Goal: Download file/media

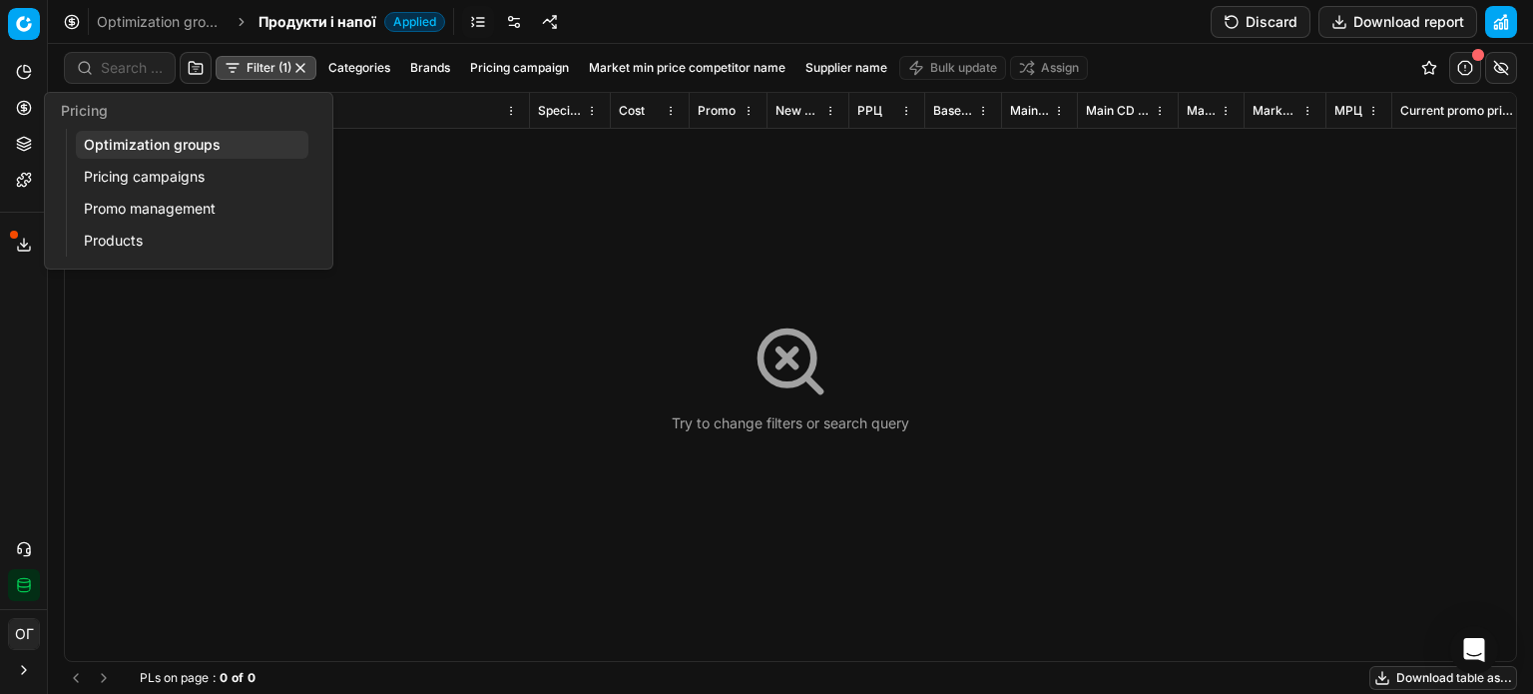
click at [28, 108] on icon at bounding box center [24, 108] width 16 height 16
click at [97, 143] on link "Optimization groups" at bounding box center [192, 145] width 233 height 28
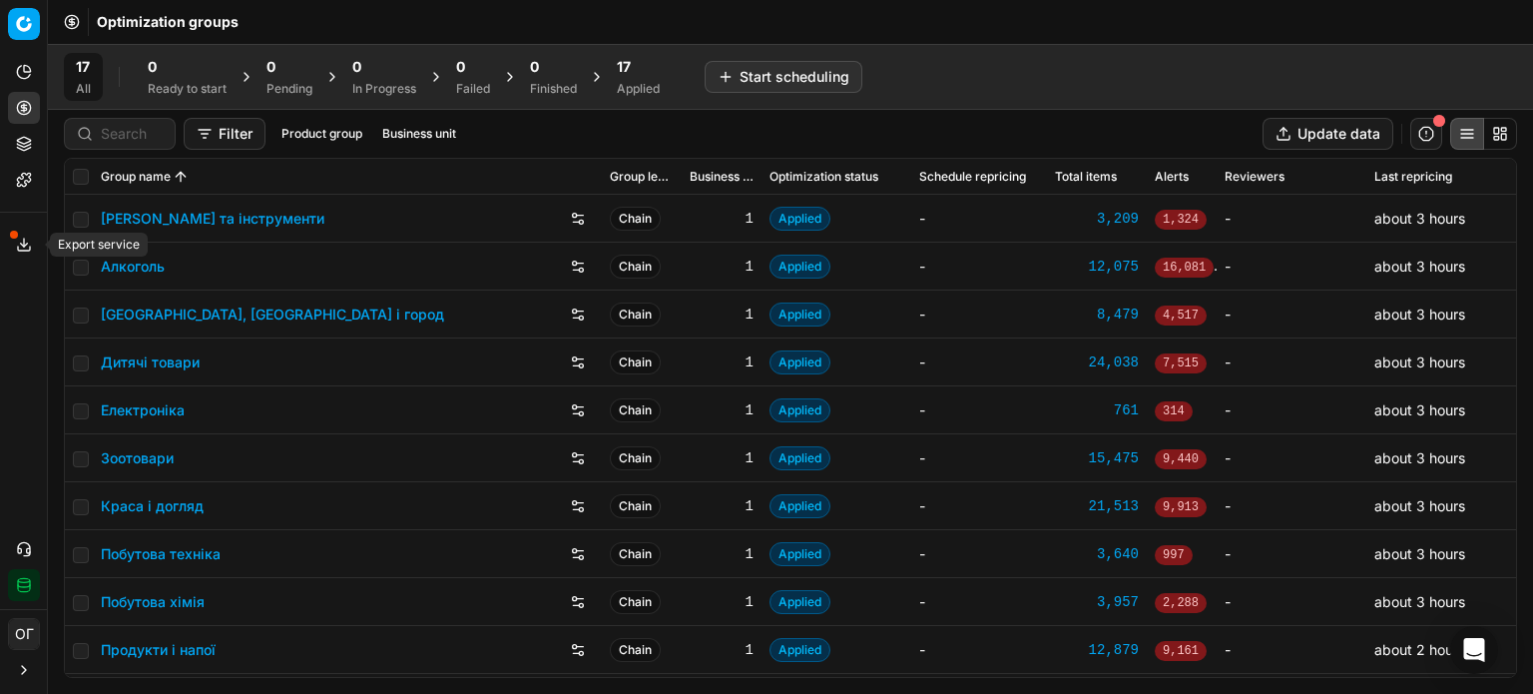
click at [27, 242] on icon at bounding box center [24, 245] width 16 height 16
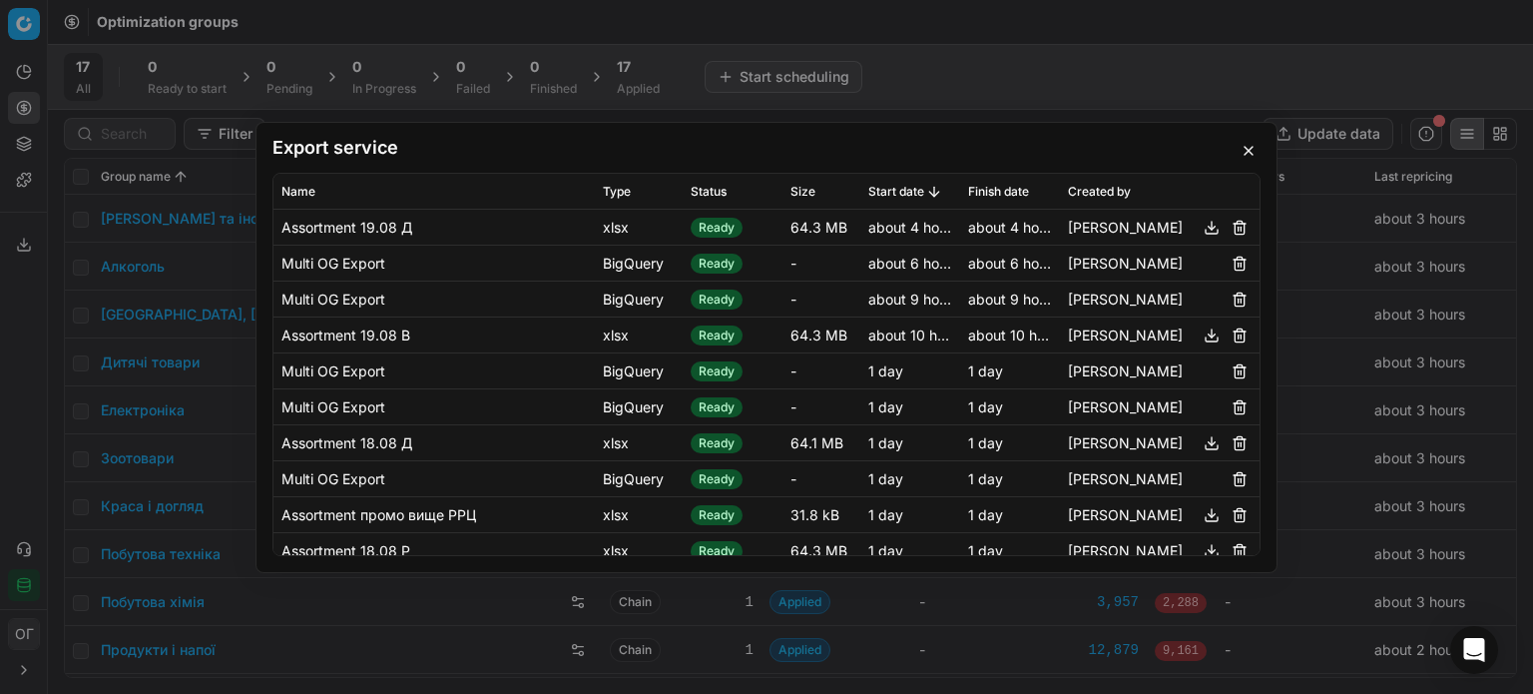
click at [1250, 147] on button "button" at bounding box center [1249, 151] width 24 height 24
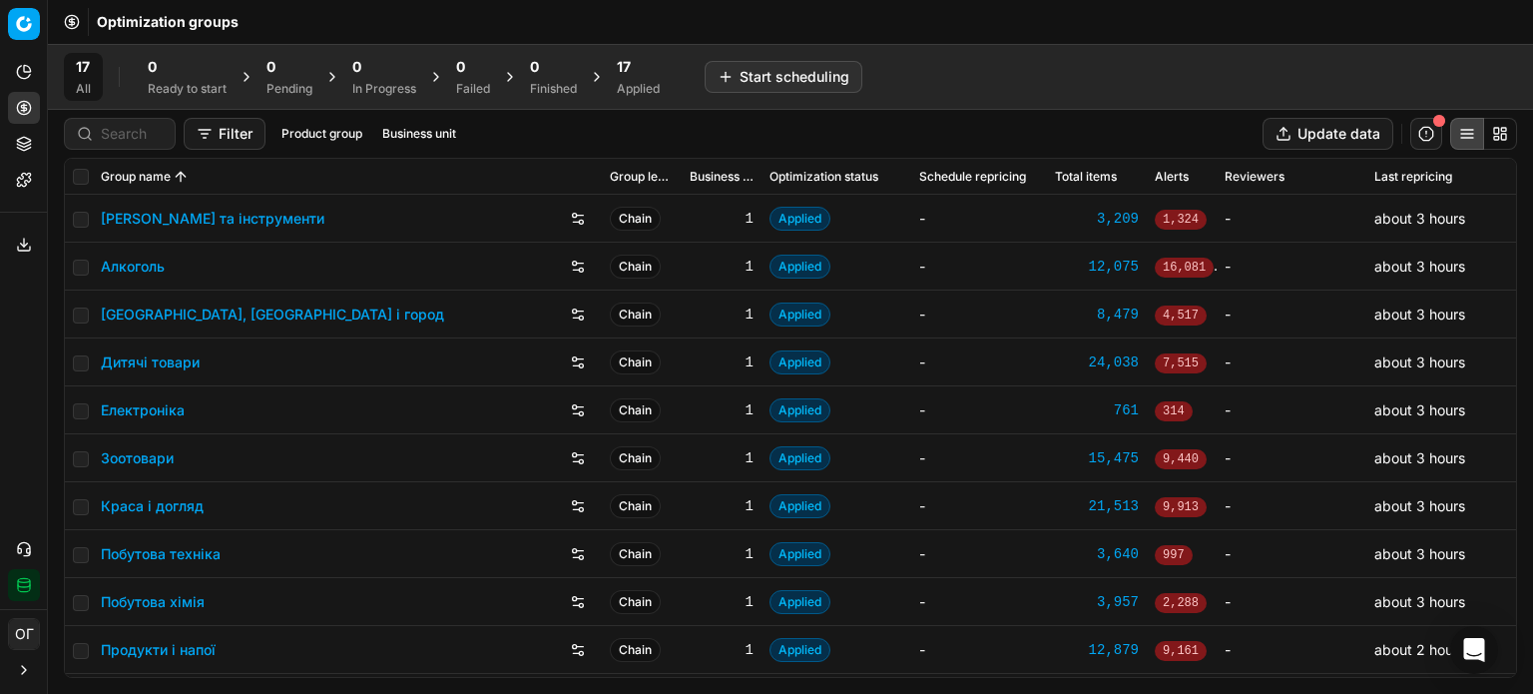
click at [17, 147] on icon at bounding box center [23, 148] width 13 height 3
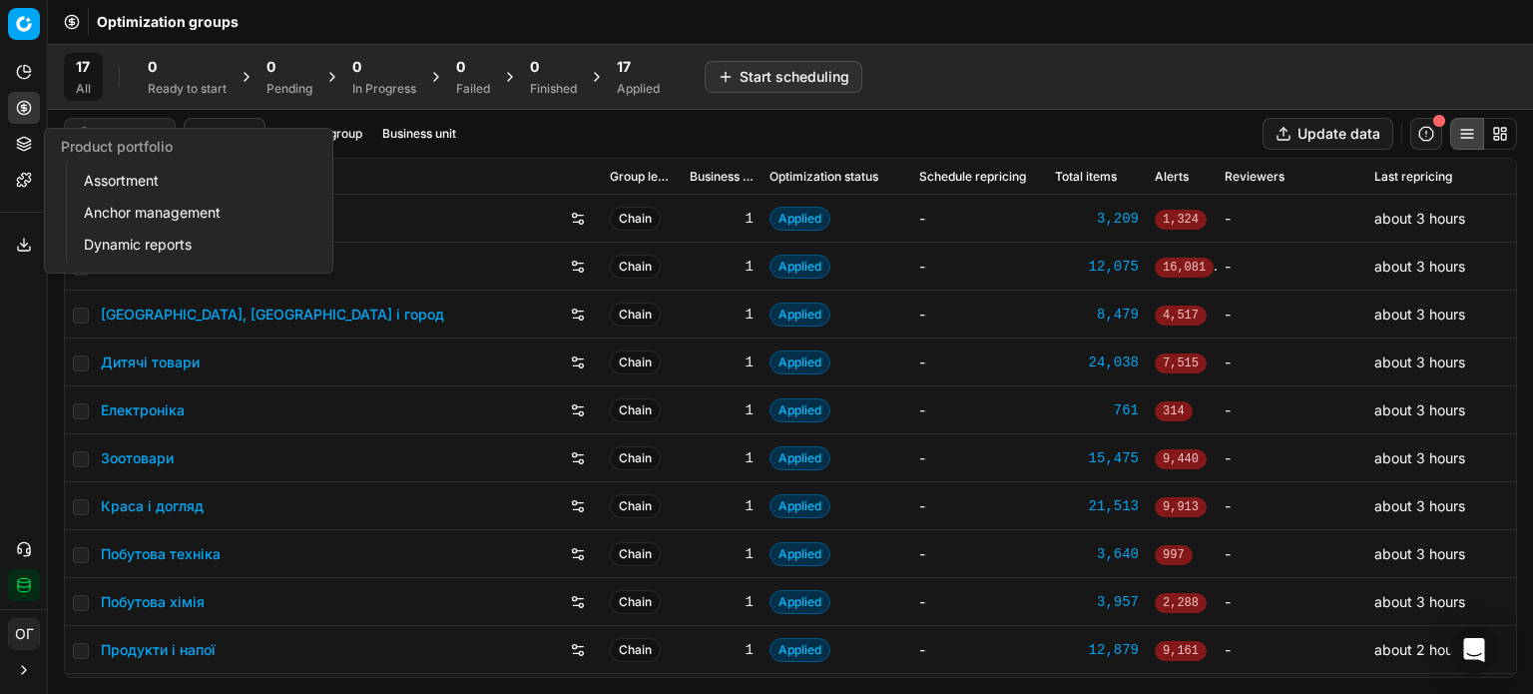
click at [109, 172] on link "Assortment" at bounding box center [192, 181] width 233 height 28
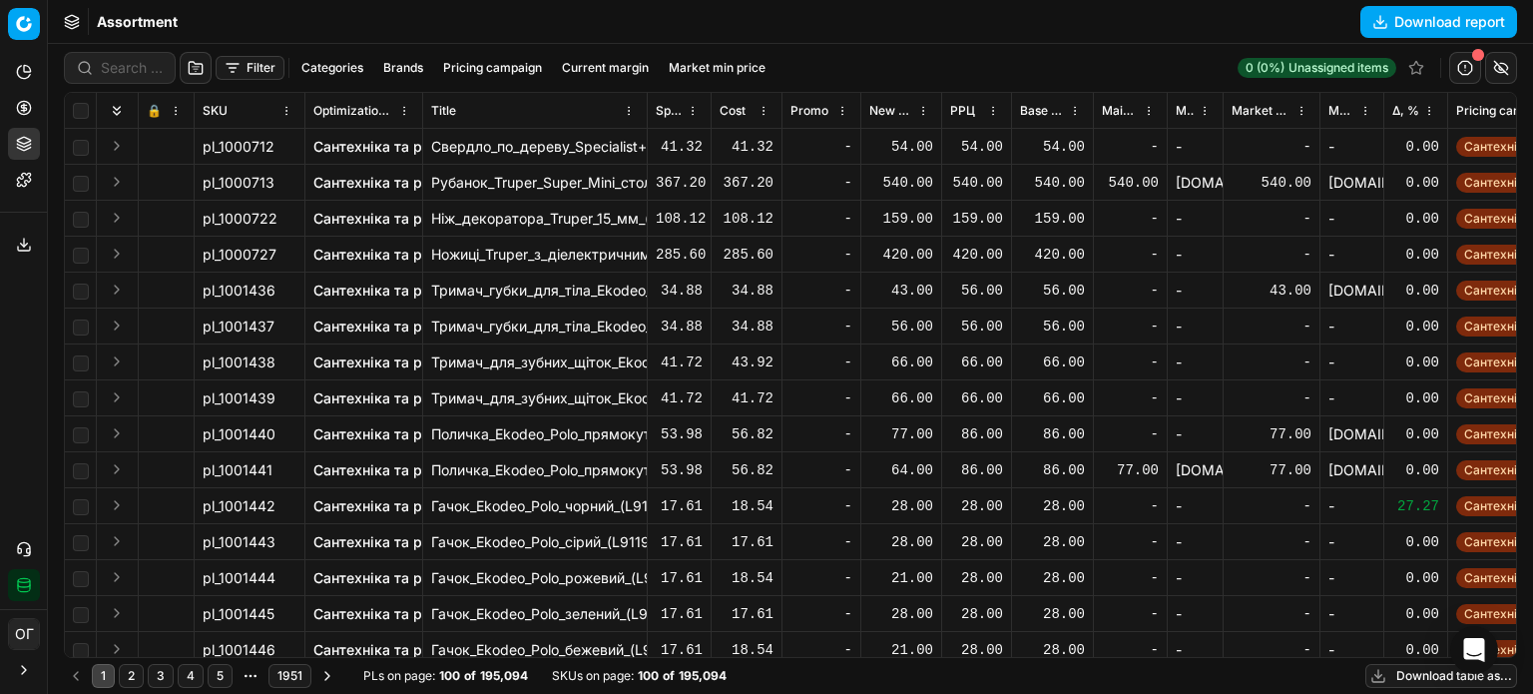
click at [1405, 680] on button "Download table as..." at bounding box center [1442, 676] width 152 height 24
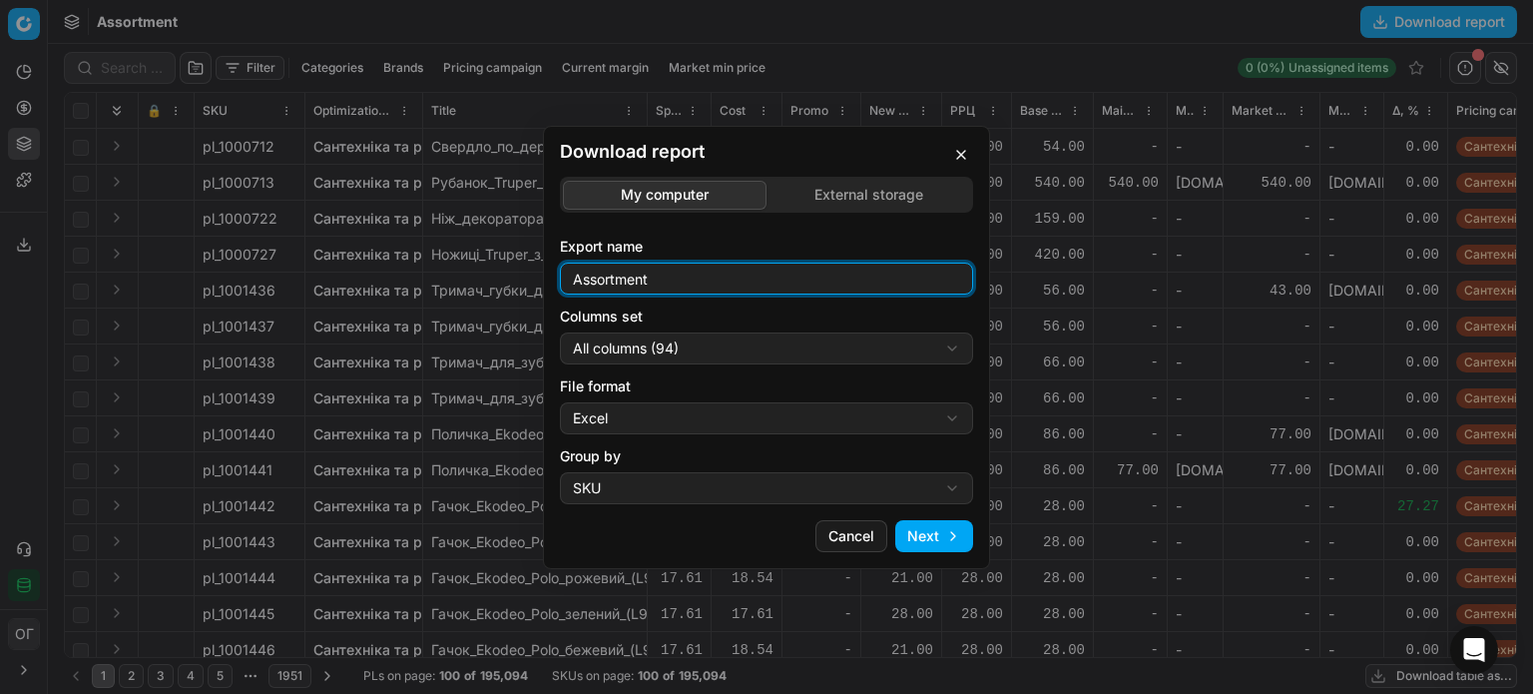
click at [742, 284] on input "Assortment" at bounding box center [766, 279] width 395 height 30
type input "Assortment 19.08 В"
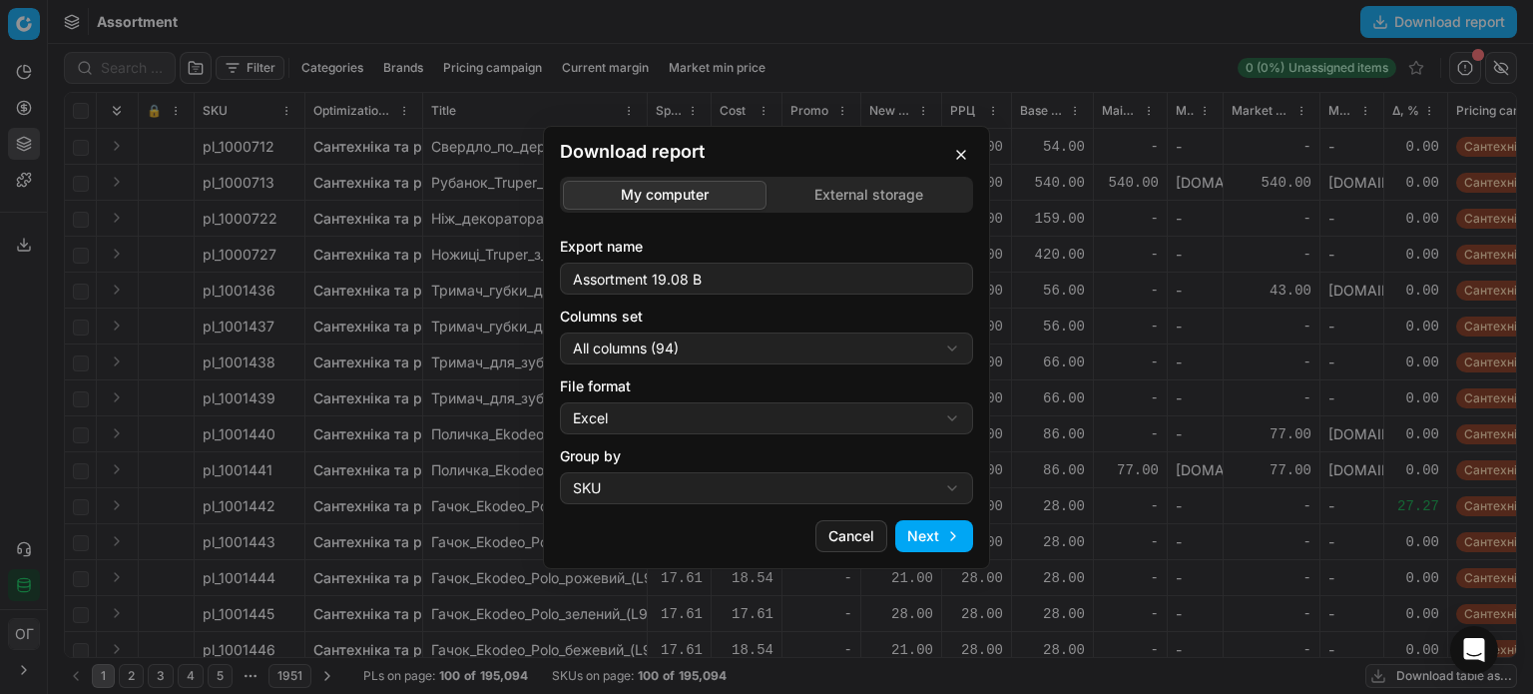
click at [768, 346] on div "Download report My computer External storage Export name Assortment 19.08 В Col…" at bounding box center [766, 347] width 1533 height 694
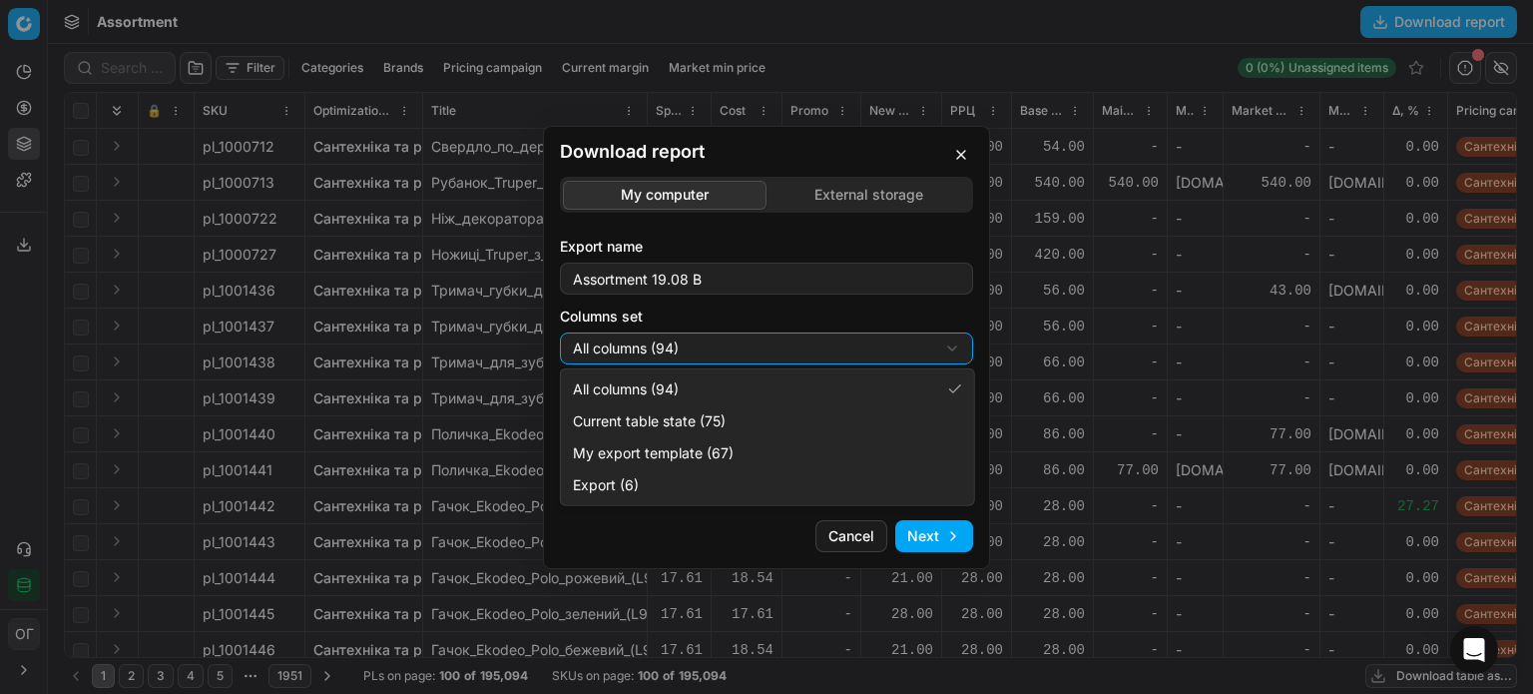
select select "table"
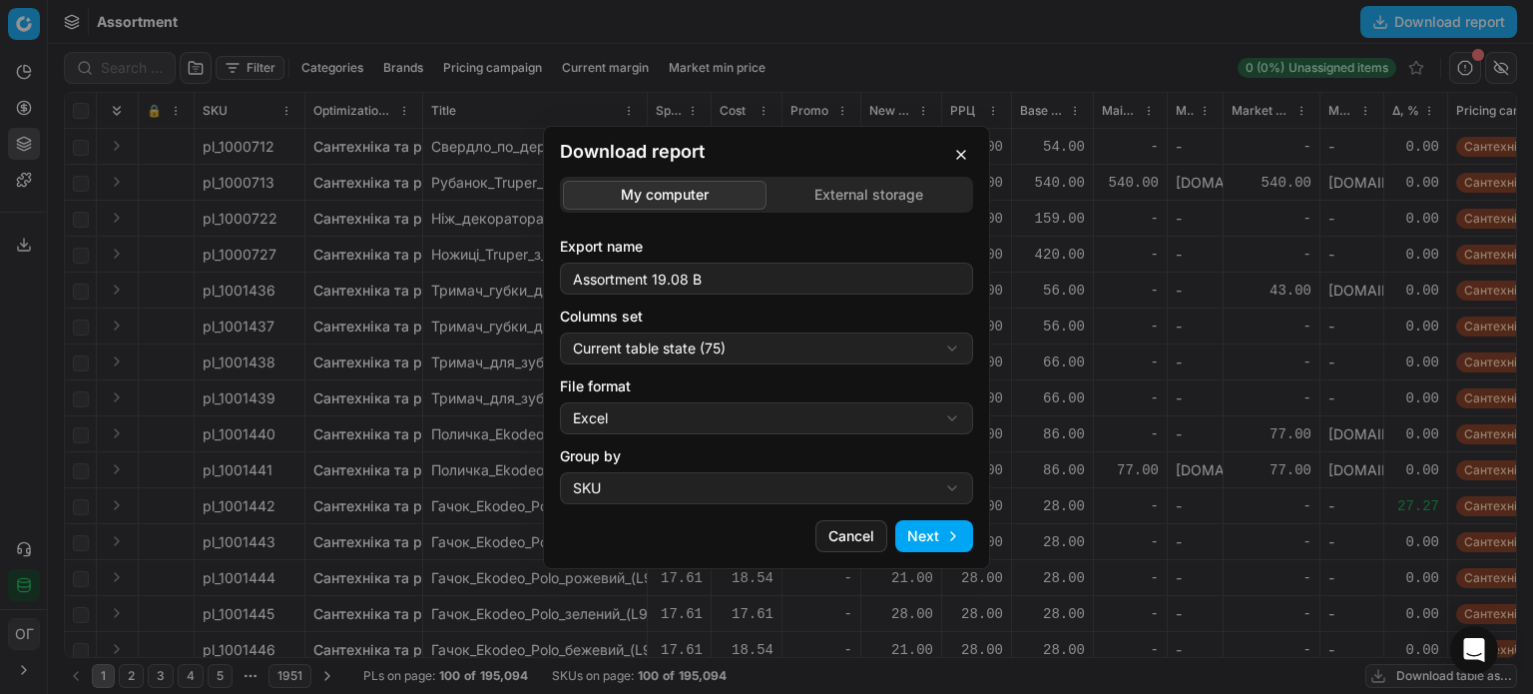
click at [925, 535] on button "Next" at bounding box center [935, 536] width 78 height 32
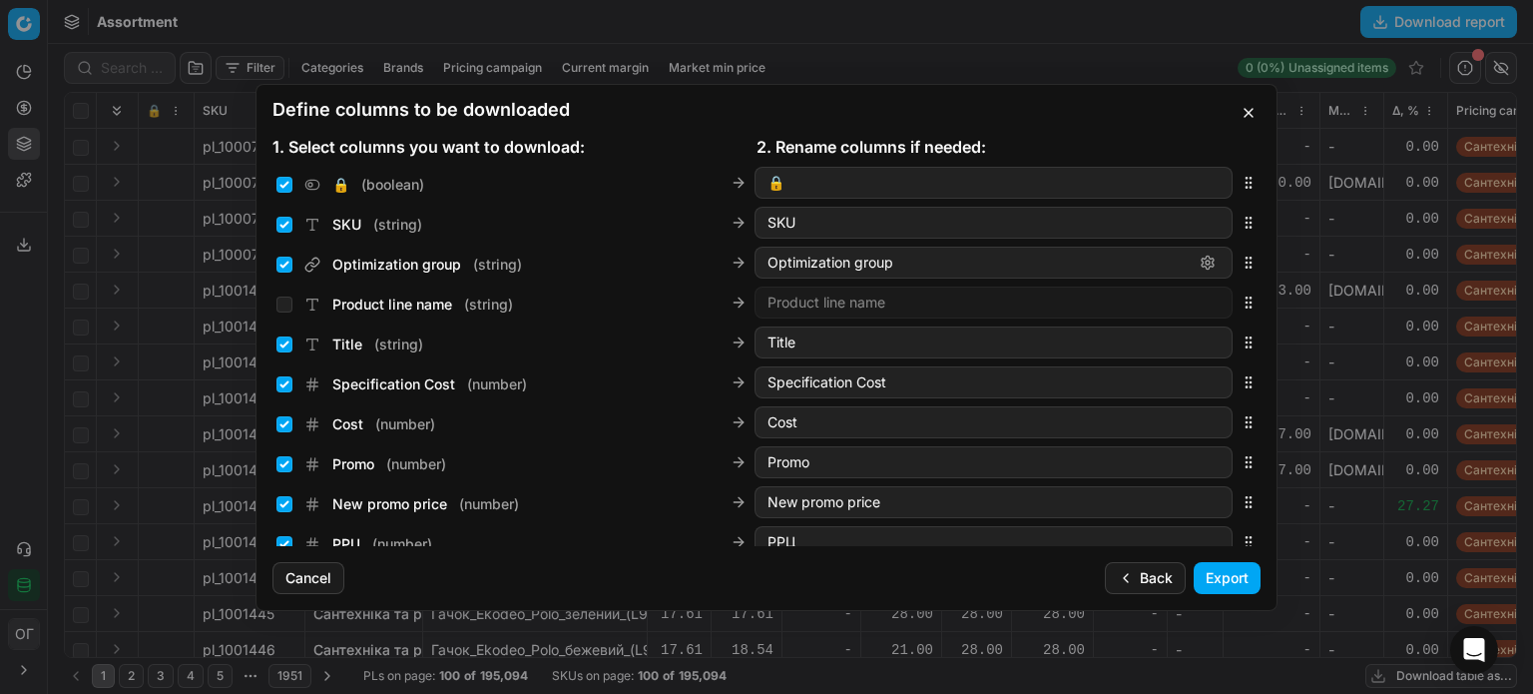
click at [1241, 578] on button "Export" at bounding box center [1227, 578] width 67 height 32
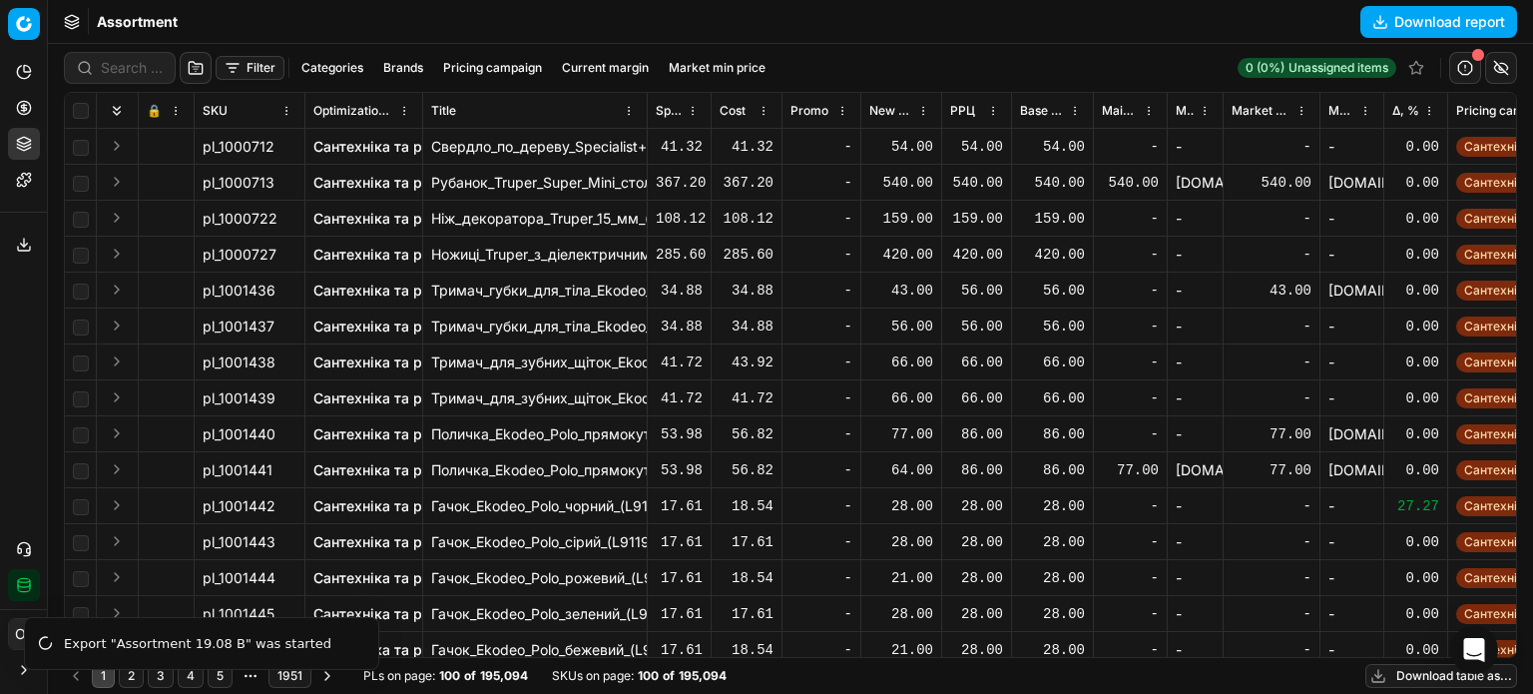
click at [26, 239] on icon at bounding box center [24, 245] width 16 height 16
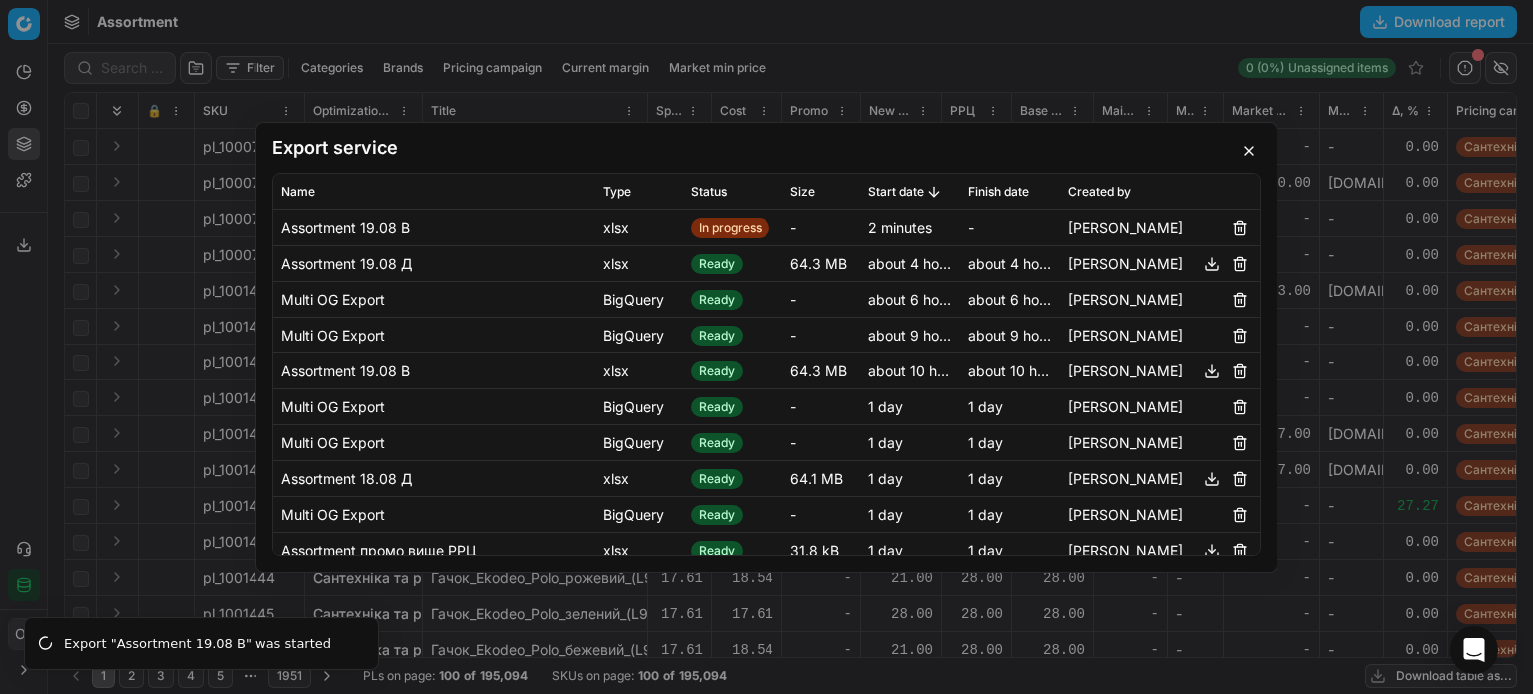
click at [1248, 155] on button "button" at bounding box center [1249, 151] width 24 height 24
